Goal: Use online tool/utility: Use online tool/utility

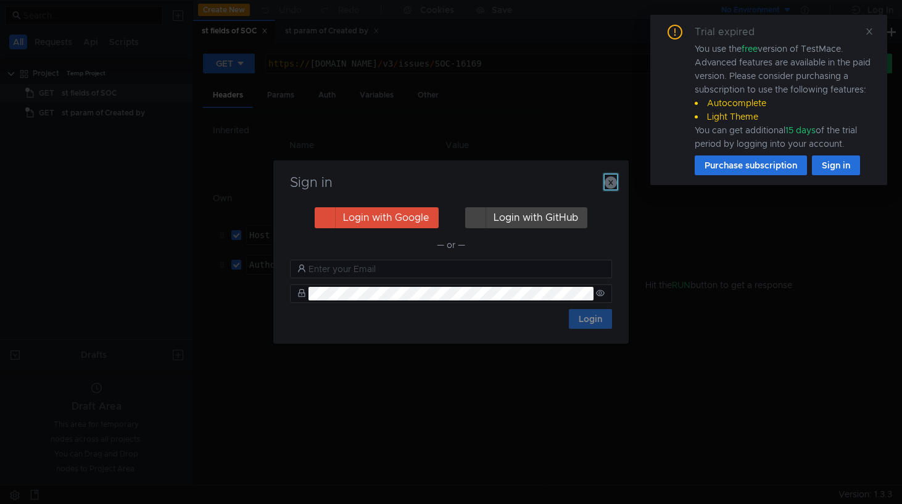
click at [609, 181] on icon "button" at bounding box center [610, 182] width 12 height 12
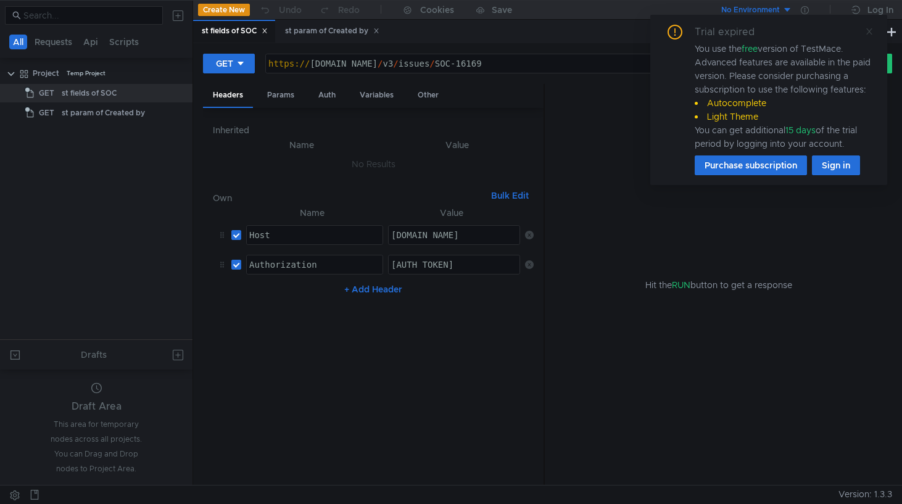
click at [871, 30] on icon at bounding box center [869, 31] width 9 height 9
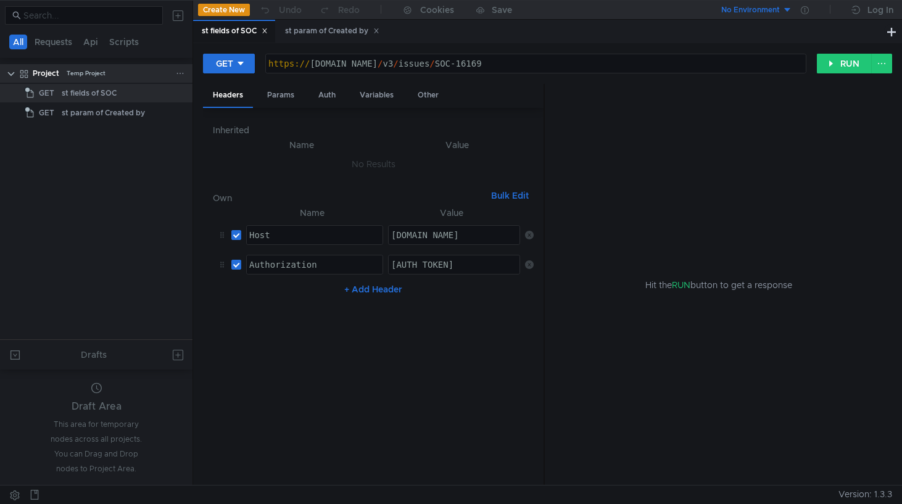
click at [171, 69] on div "Project Temp Project" at bounding box center [104, 73] width 143 height 19
click at [181, 72] on icon at bounding box center [180, 73] width 9 height 9
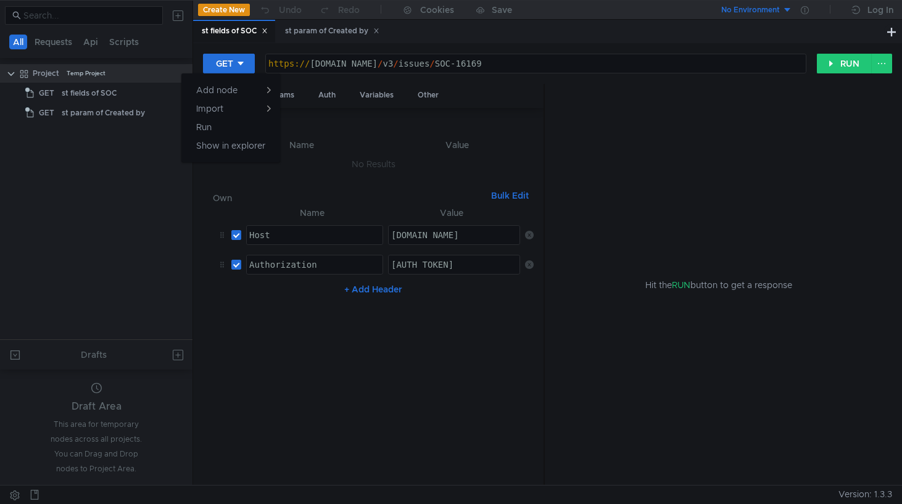
click at [81, 239] on div at bounding box center [451, 252] width 902 height 504
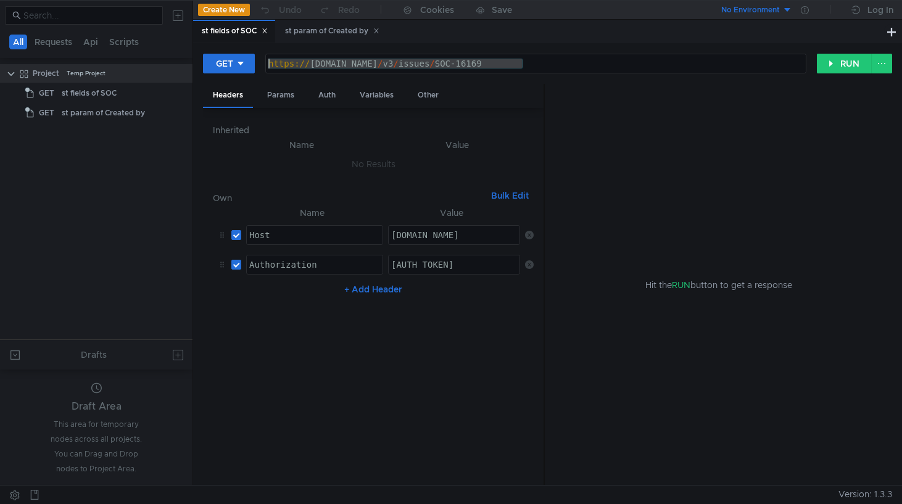
drag, startPoint x: 542, startPoint y: 60, endPoint x: 264, endPoint y: 76, distance: 278.6
click at [264, 76] on div "GET [URL][DOMAIN_NAME] https:// [DOMAIN_NAME] / v3 / issues / SOC-16169 ההההההה…" at bounding box center [547, 68] width 689 height 31
paste textarea "statuses"
type textarea "[URL][DOMAIN_NAME]"
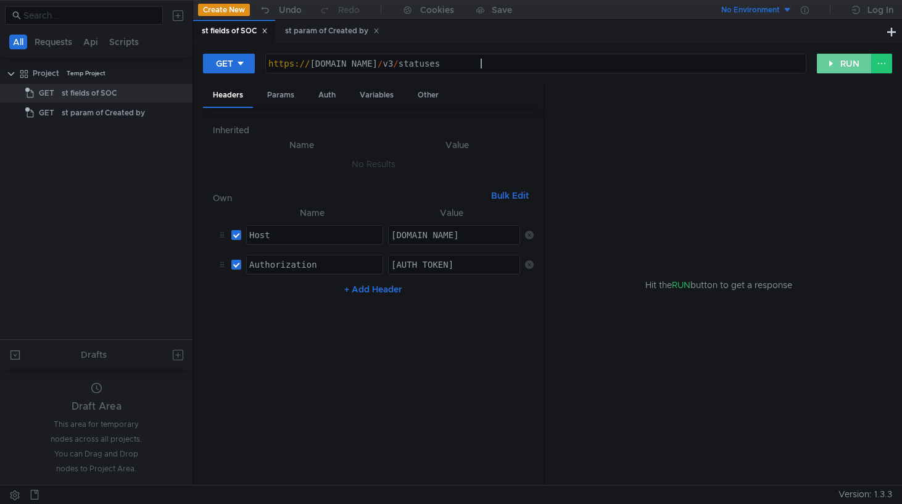
click at [844, 67] on button "RUN" at bounding box center [844, 64] width 55 height 20
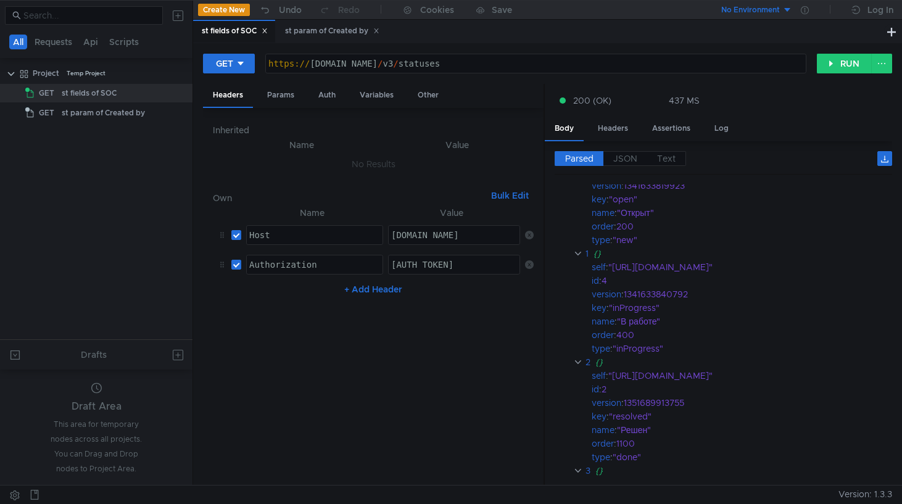
scroll to position [62, 0]
